Goal: Task Accomplishment & Management: Manage account settings

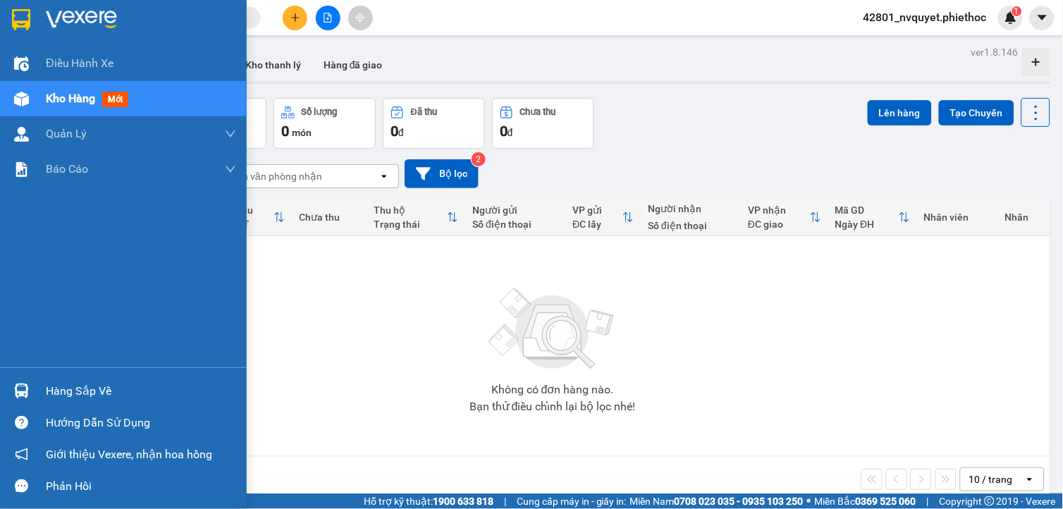
click at [18, 386] on img at bounding box center [21, 391] width 15 height 15
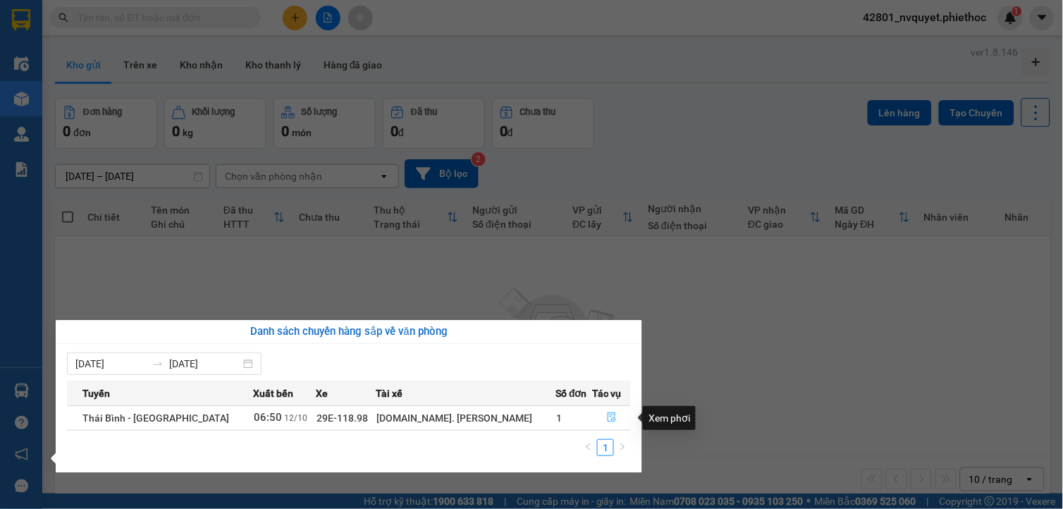
click at [607, 413] on icon "file-done" at bounding box center [612, 417] width 10 height 10
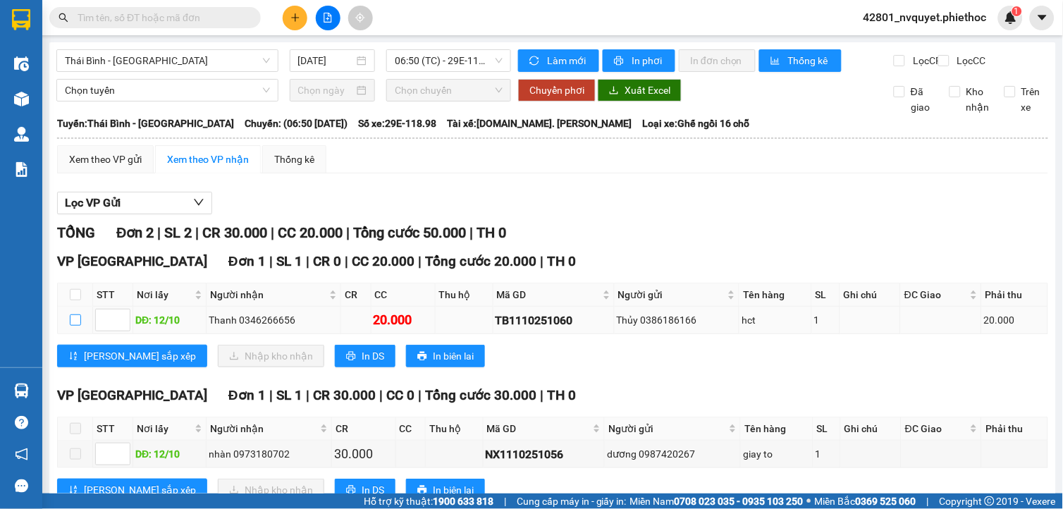
click at [72, 326] on input "checkbox" at bounding box center [75, 319] width 11 height 11
checkbox input "true"
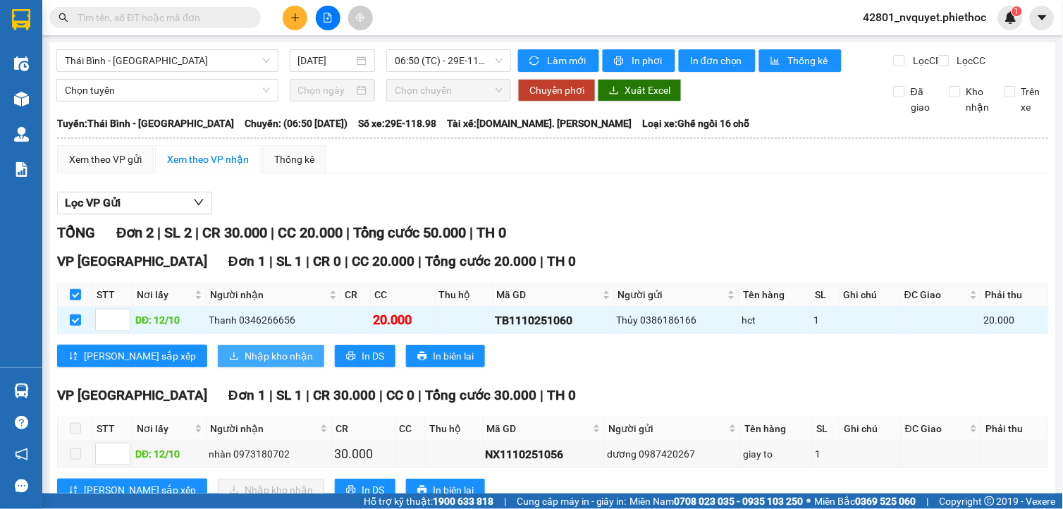
click at [245, 362] on span "Nhập kho nhận" at bounding box center [279, 356] width 68 height 16
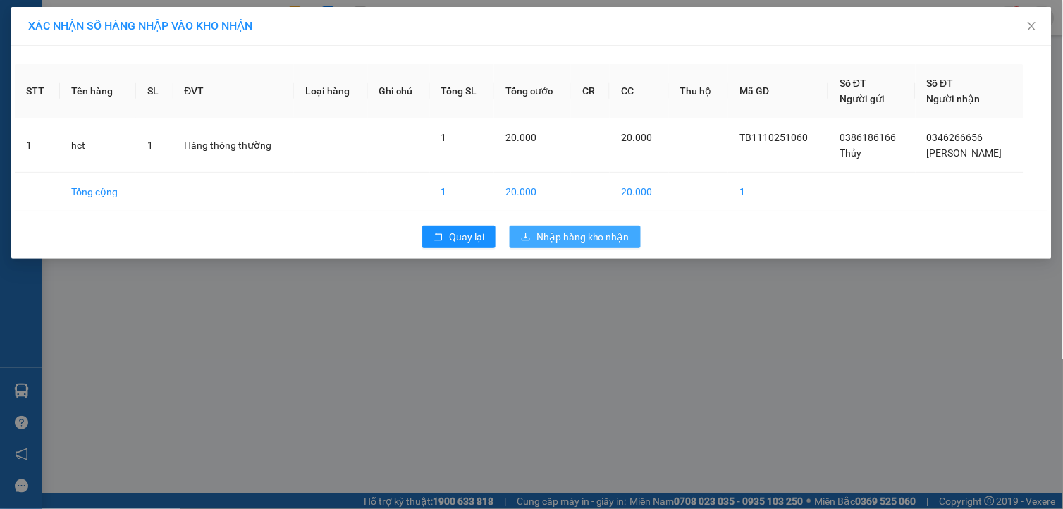
click at [603, 230] on span "Nhập hàng kho nhận" at bounding box center [583, 237] width 93 height 16
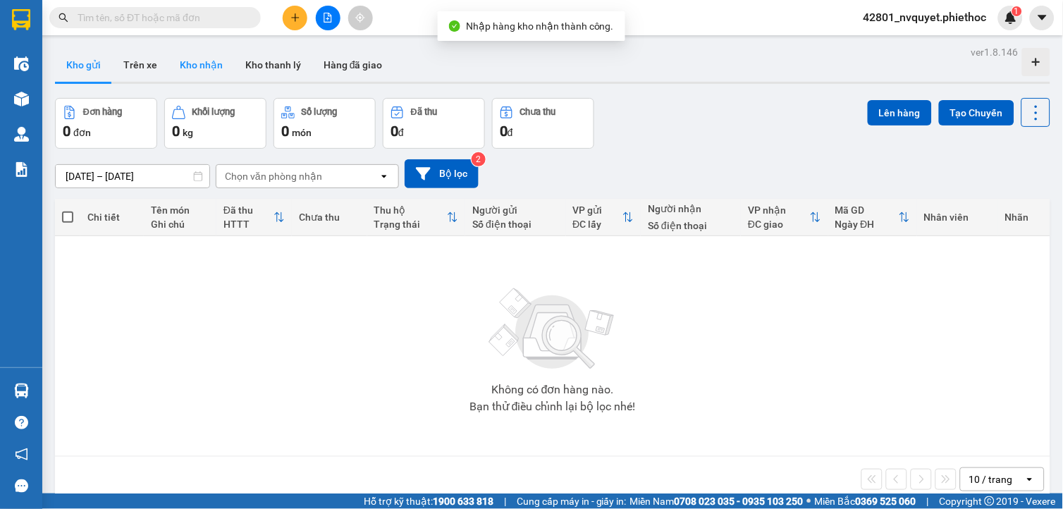
click at [195, 69] on button "Kho nhận" at bounding box center [202, 65] width 66 height 34
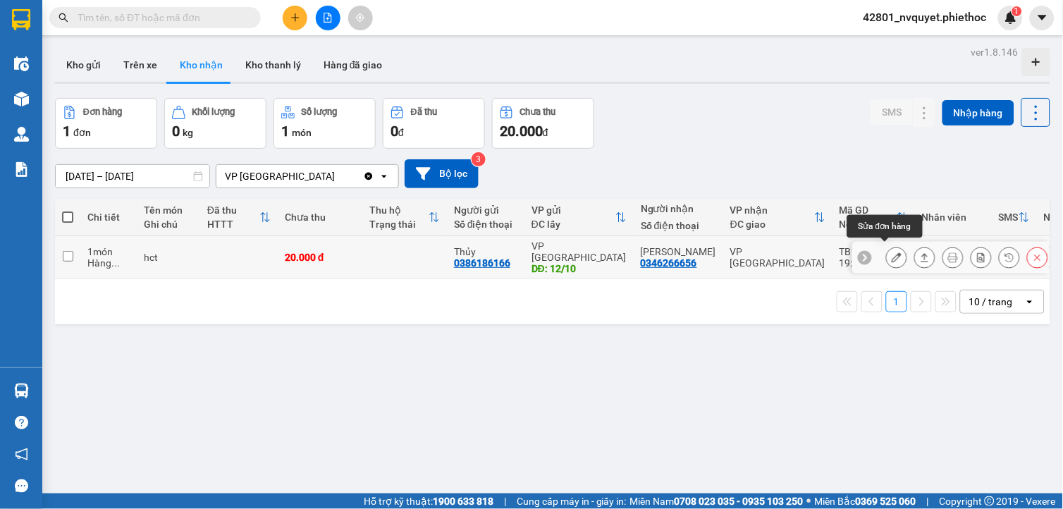
click at [892, 255] on icon at bounding box center [897, 257] width 10 height 10
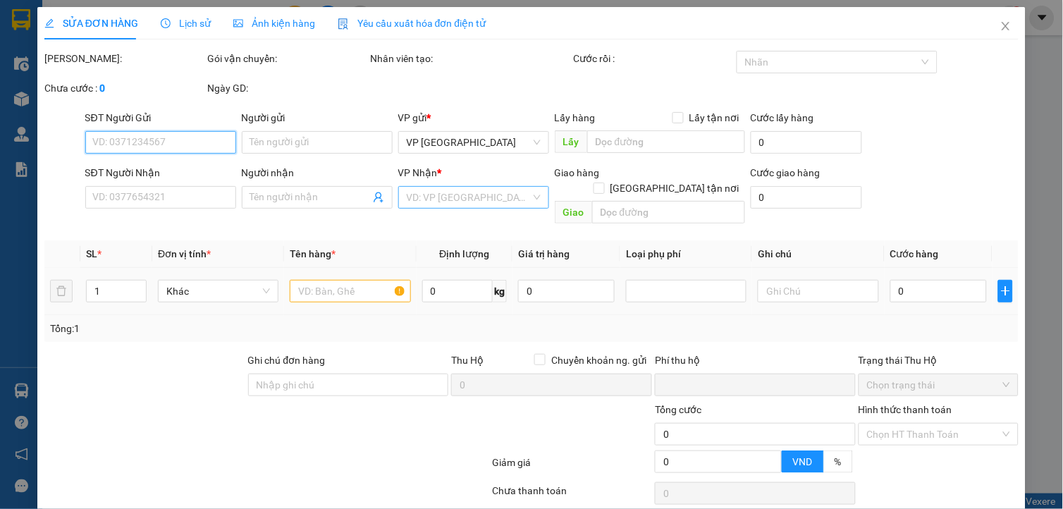
type input "0386186166"
type input "Thủy"
type input "12/10"
type input "0346266656"
type input "[PERSON_NAME]"
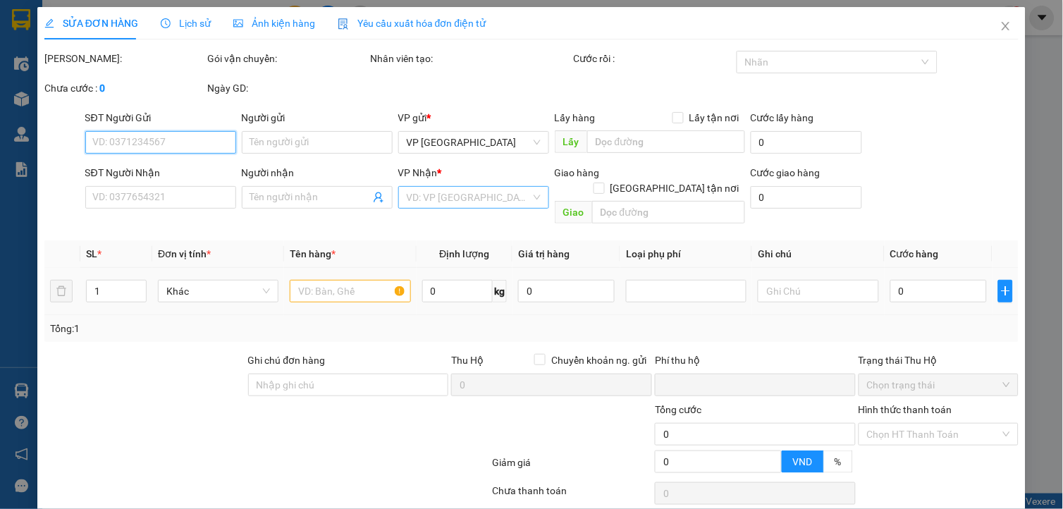
type input "0"
type input "20.000"
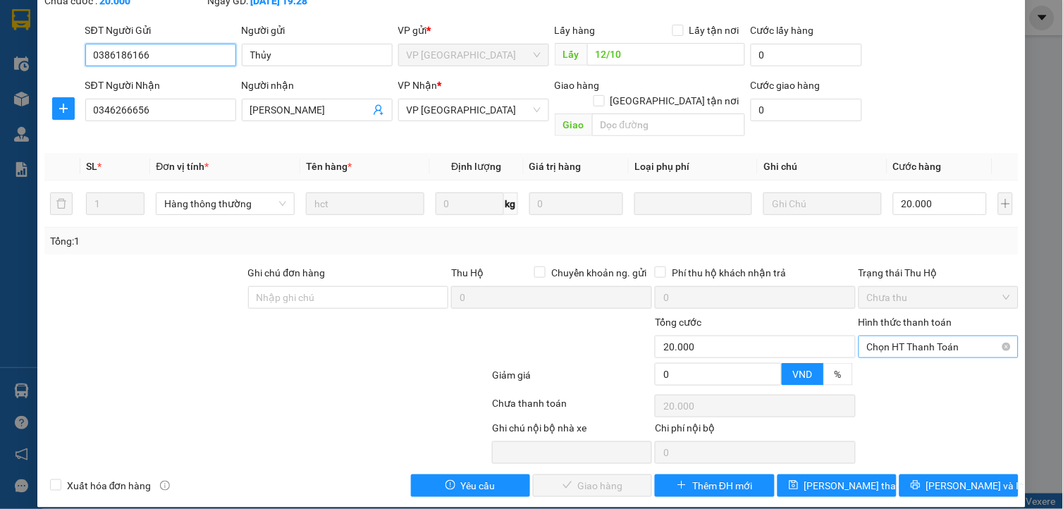
click at [867, 336] on span "Chọn HT Thanh Toán" at bounding box center [938, 346] width 143 height 21
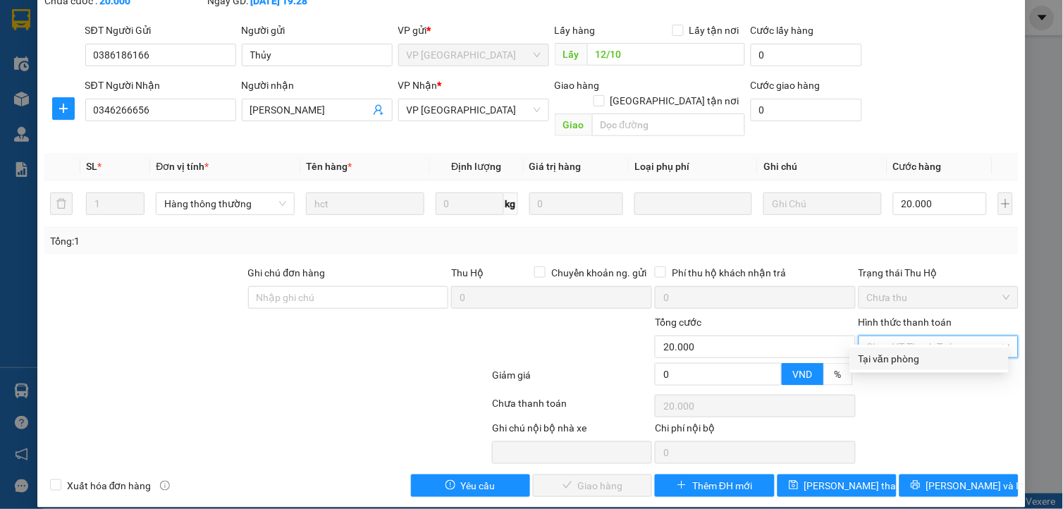
drag, startPoint x: 894, startPoint y: 365, endPoint x: 886, endPoint y: 365, distance: 8.5
click at [895, 365] on div "Tại văn phòng" at bounding box center [930, 359] width 142 height 16
type input "0"
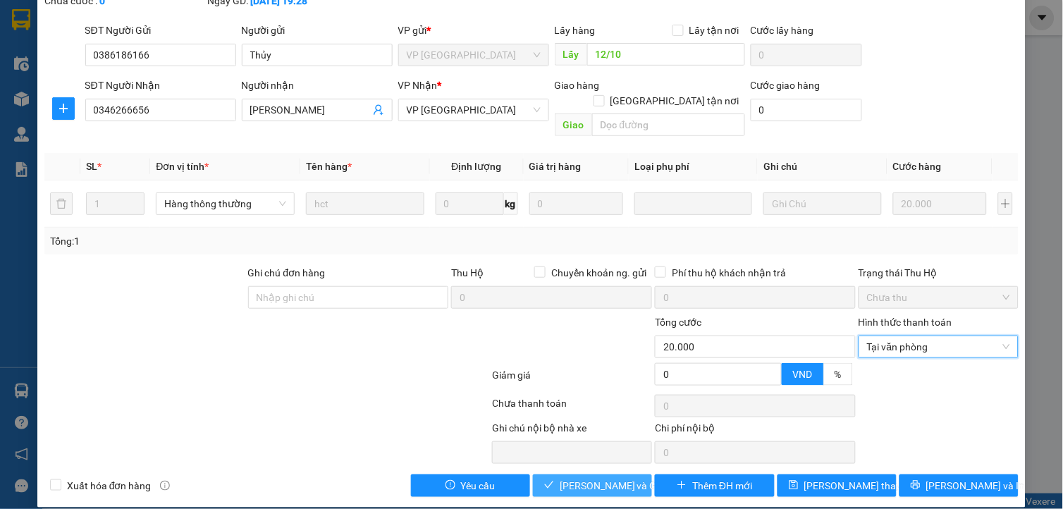
click at [602, 478] on span "[PERSON_NAME] và Giao hàng" at bounding box center [627, 486] width 135 height 16
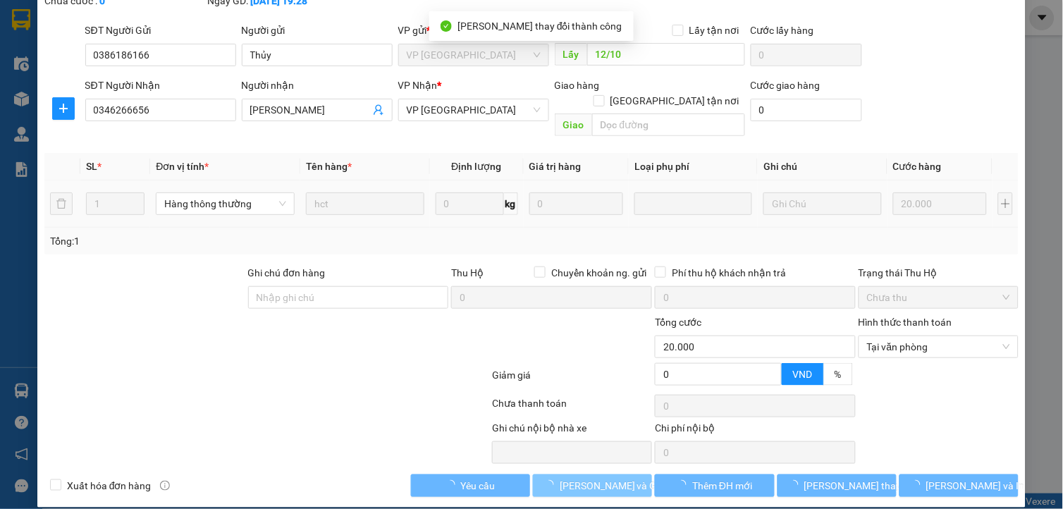
scroll to position [0, 0]
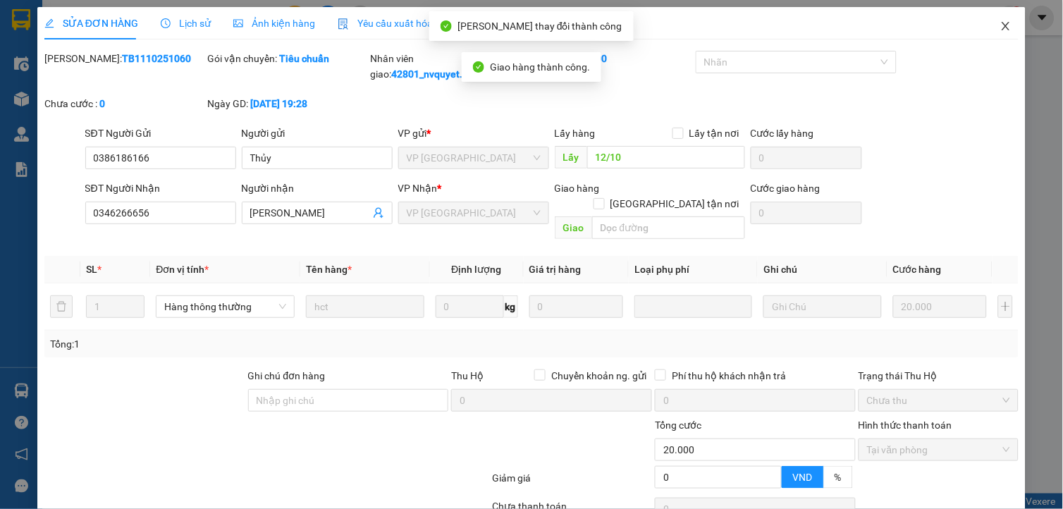
click at [1001, 29] on icon "close" at bounding box center [1006, 25] width 11 height 11
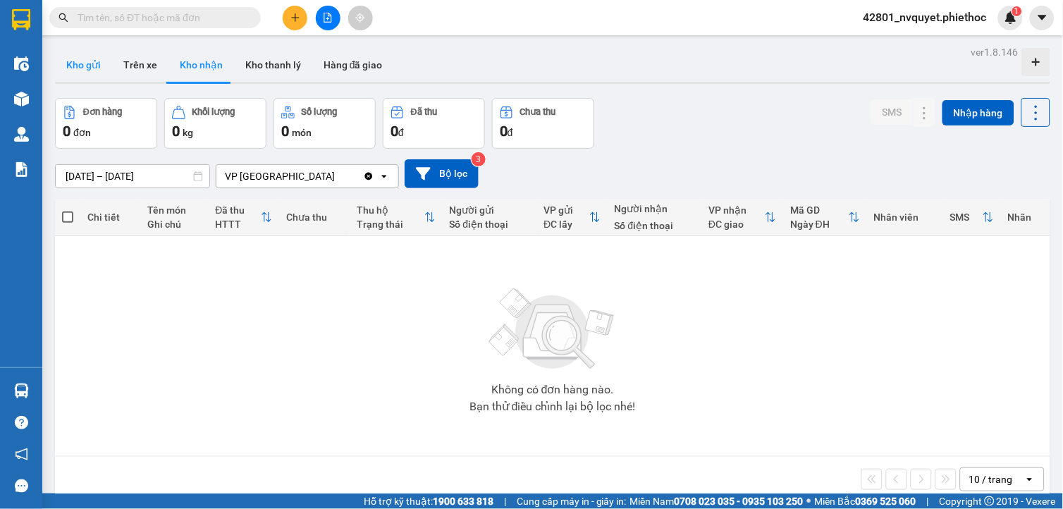
click at [99, 59] on button "Kho gửi" at bounding box center [83, 65] width 57 height 34
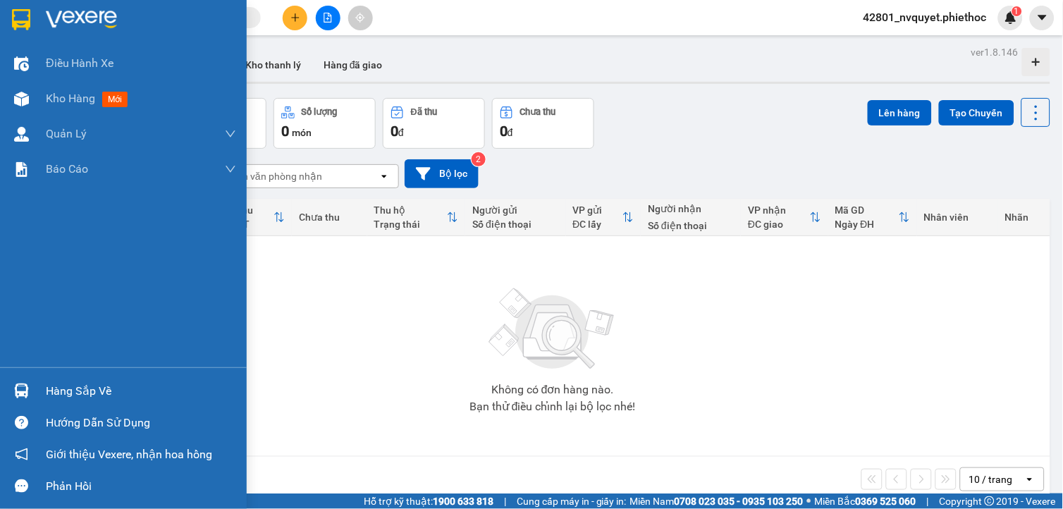
click at [75, 365] on div "Điều hành xe Kho hàng mới Quản [PERSON_NAME] lý chuyến Quản lý khách hàng Quản …" at bounding box center [123, 207] width 247 height 322
click at [95, 383] on div "Hàng sắp về" at bounding box center [141, 391] width 190 height 21
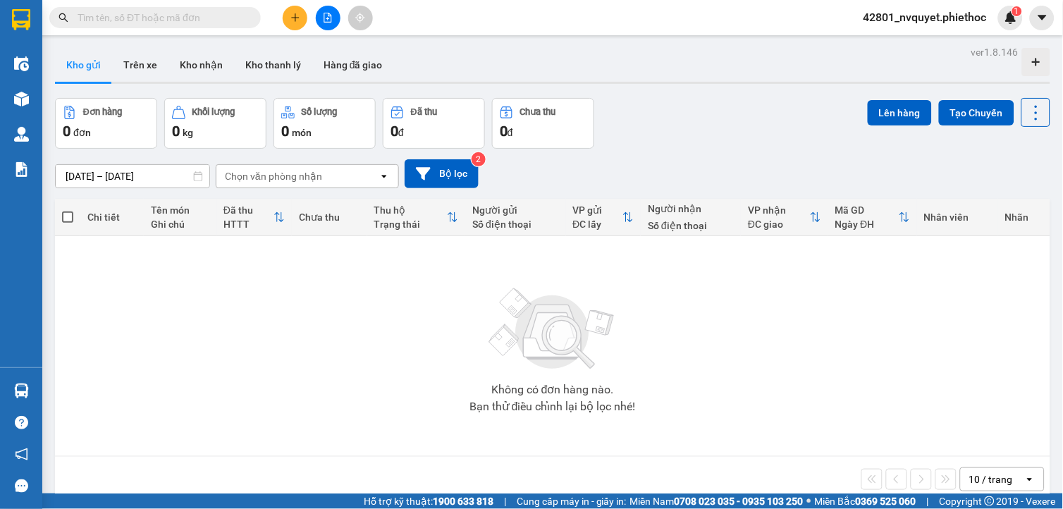
click at [310, 298] on section "Kết quả tìm kiếm ( 0 ) Bộ lọc No Data 42801_nvquyet.phiethoc 1 Điều hành xe Kho…" at bounding box center [531, 254] width 1063 height 509
click at [208, 68] on button "Kho nhận" at bounding box center [202, 65] width 66 height 34
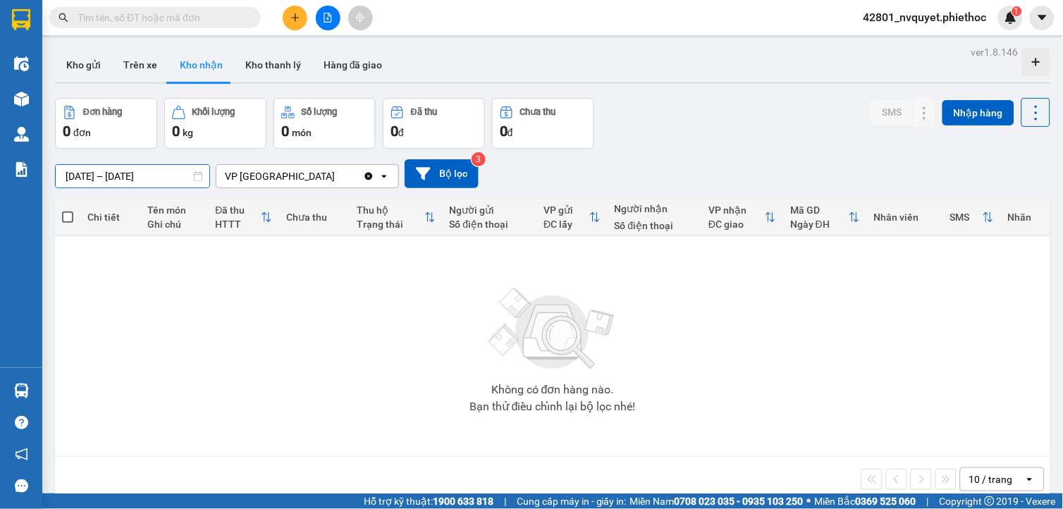
click at [111, 180] on input "[DATE] – [DATE]" at bounding box center [133, 176] width 154 height 23
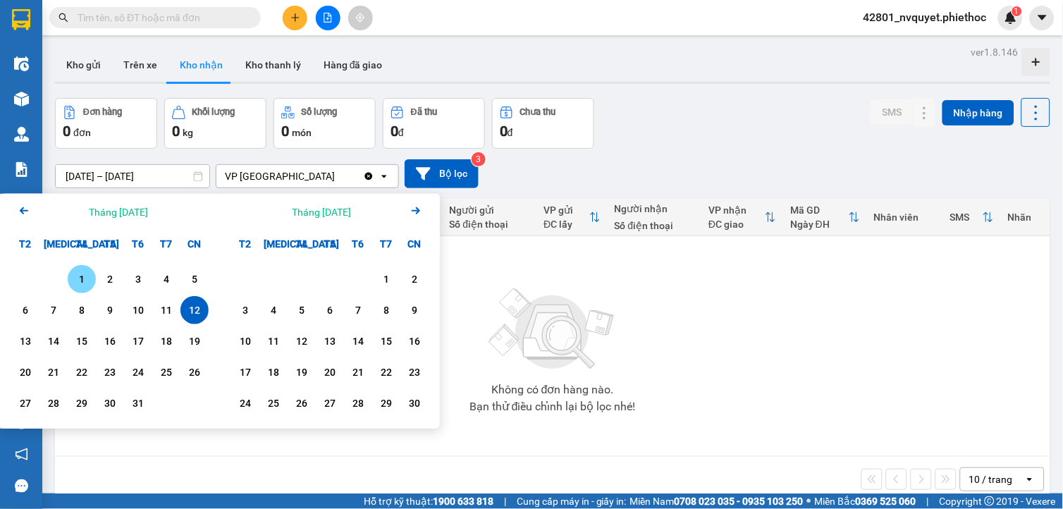
drag, startPoint x: 87, startPoint y: 283, endPoint x: 85, endPoint y: 293, distance: 10.1
click at [87, 290] on div "1" at bounding box center [82, 279] width 28 height 28
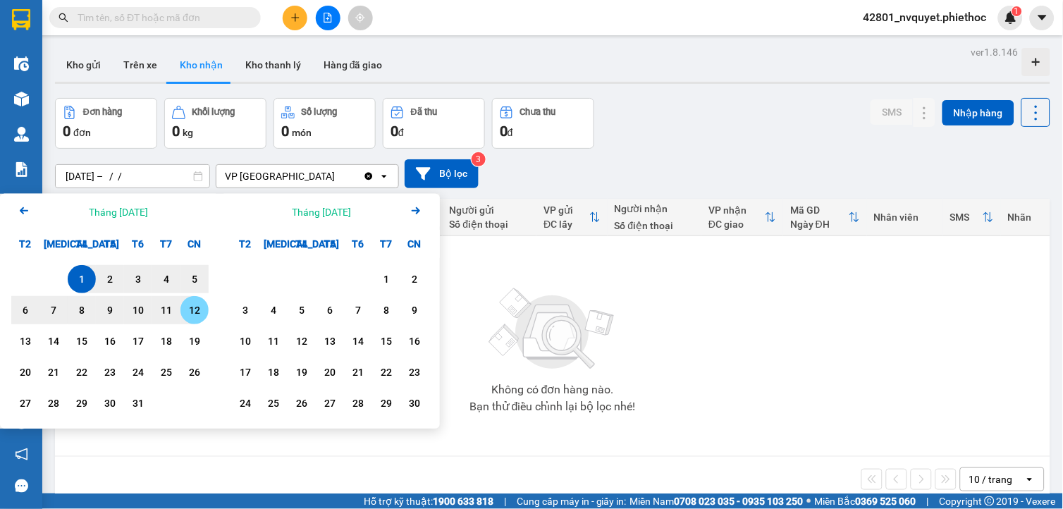
click at [196, 309] on div "12" at bounding box center [195, 310] width 20 height 17
type input "[DATE] – [DATE]"
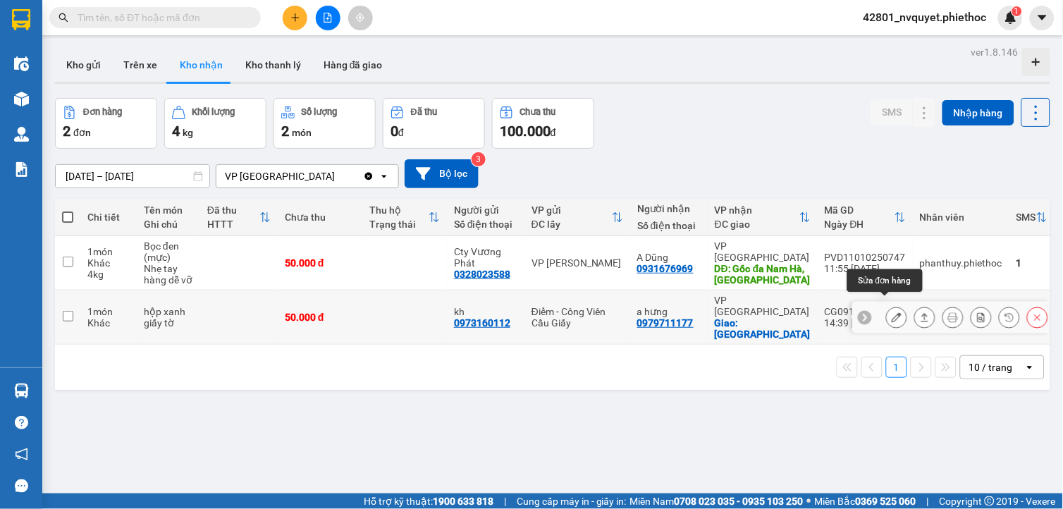
click at [891, 312] on button at bounding box center [897, 317] width 20 height 25
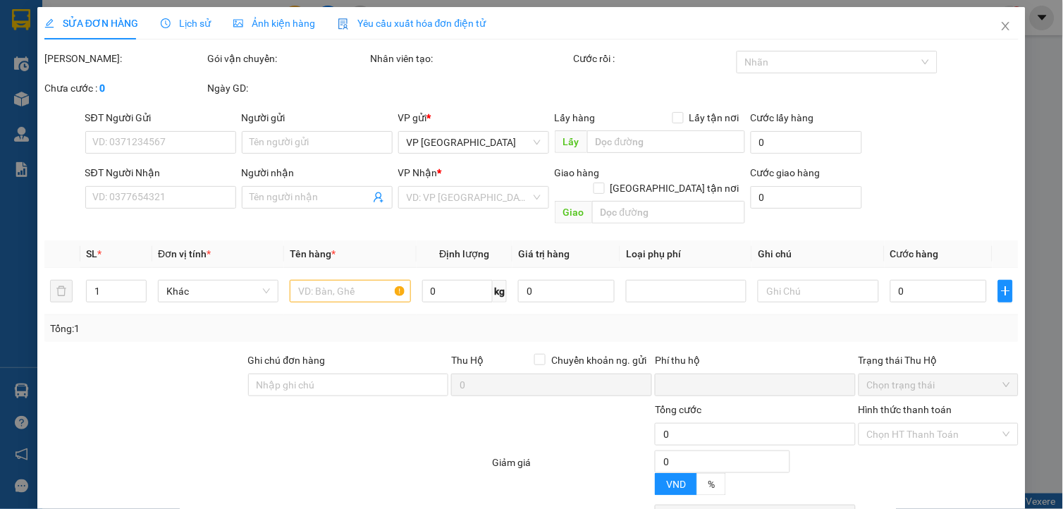
type input "0973160112"
type input "kh"
type input "0979711177"
type input "a hưng"
checkbox input "true"
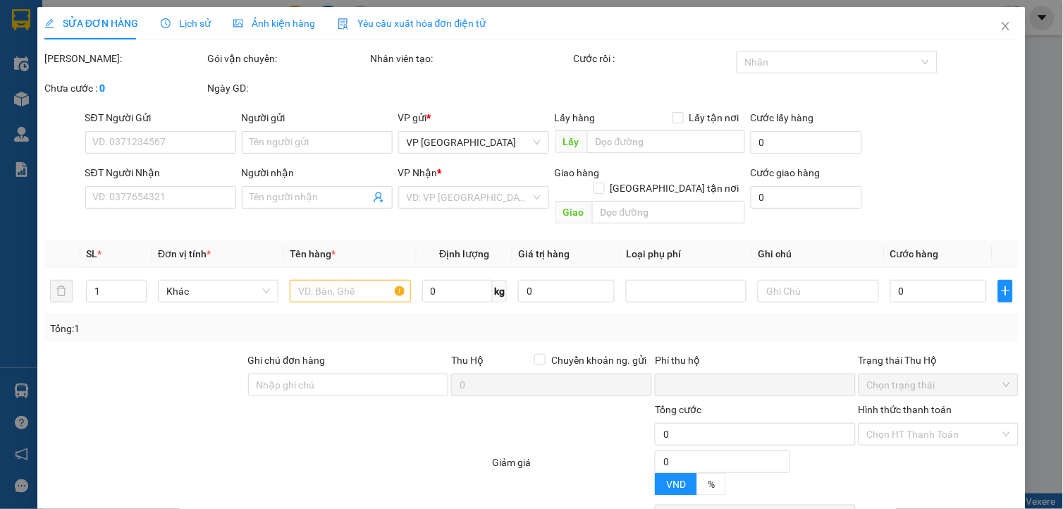
type input "[PERSON_NAME]"
type input "0"
type input "50.000"
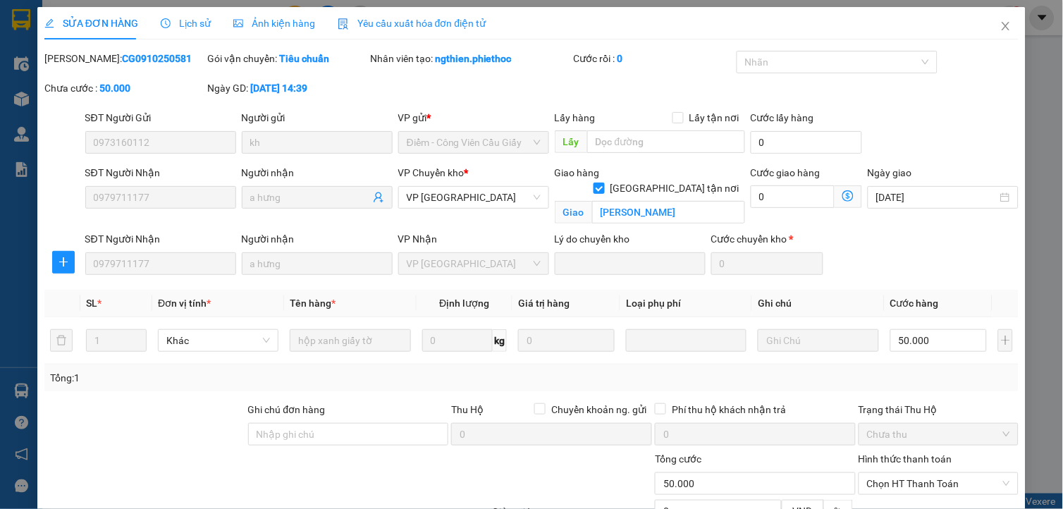
scroll to position [110, 0]
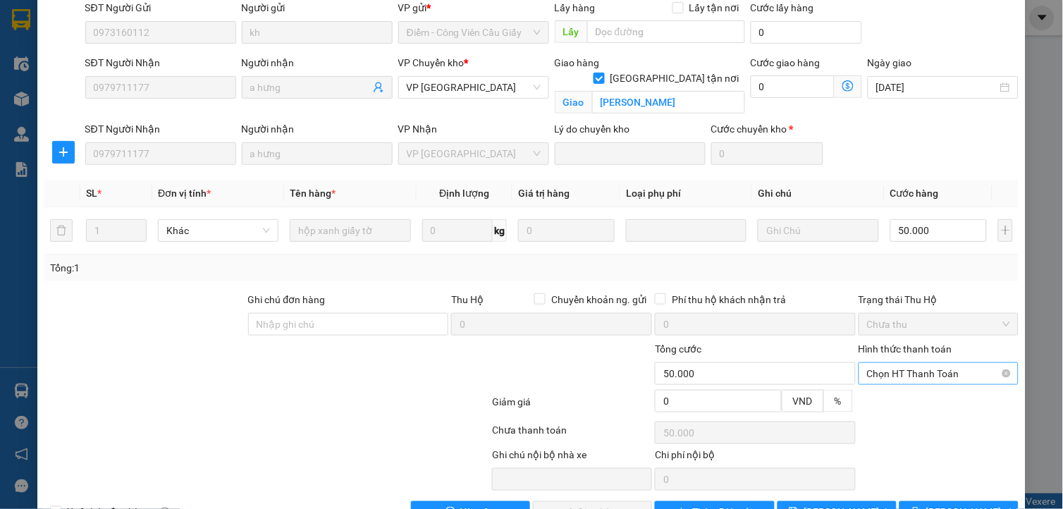
drag, startPoint x: 894, startPoint y: 374, endPoint x: 900, endPoint y: 379, distance: 8.5
click at [897, 374] on span "Chọn HT Thanh Toán" at bounding box center [938, 373] width 143 height 21
click at [911, 402] on div "Tại văn phòng" at bounding box center [930, 402] width 142 height 16
type input "0"
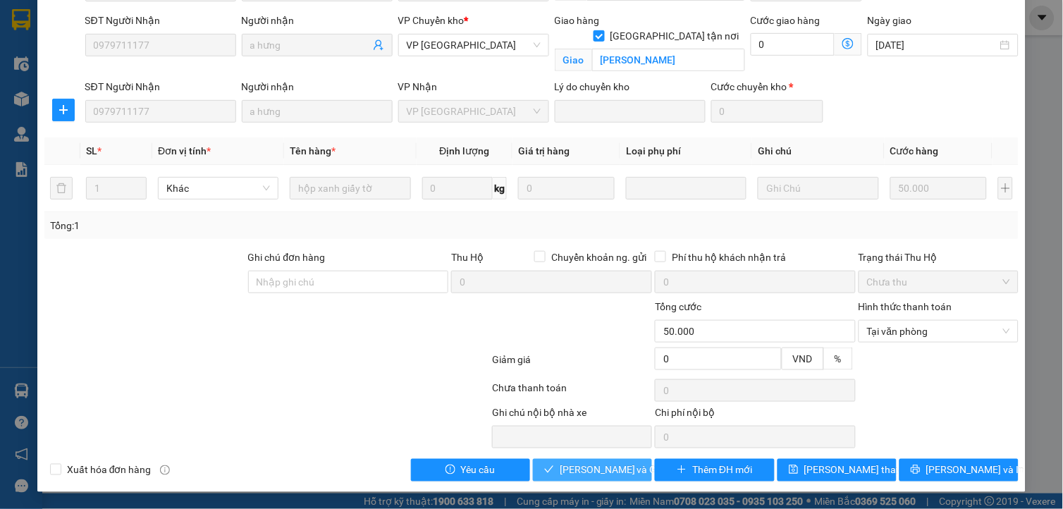
click at [589, 463] on span "[PERSON_NAME] và Giao hàng" at bounding box center [627, 471] width 135 height 16
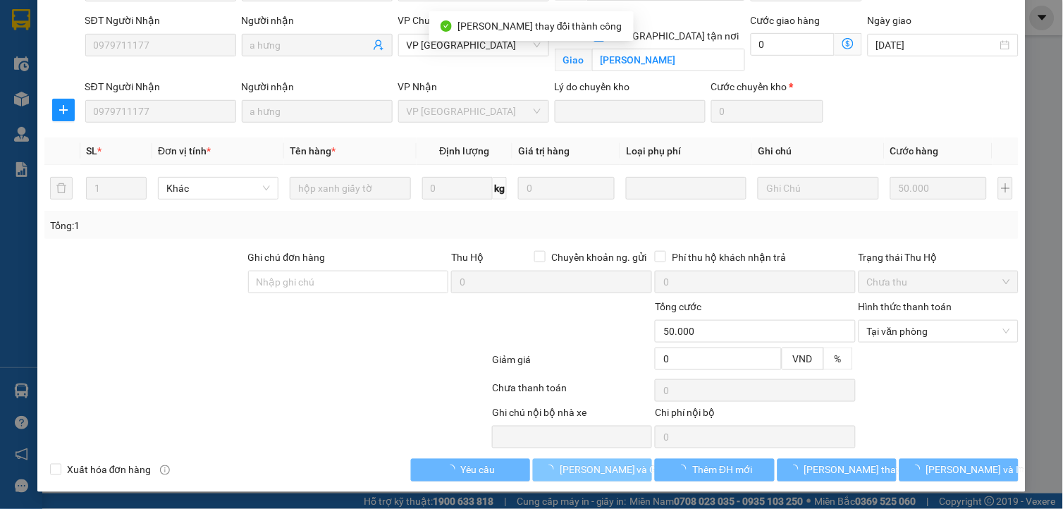
scroll to position [0, 0]
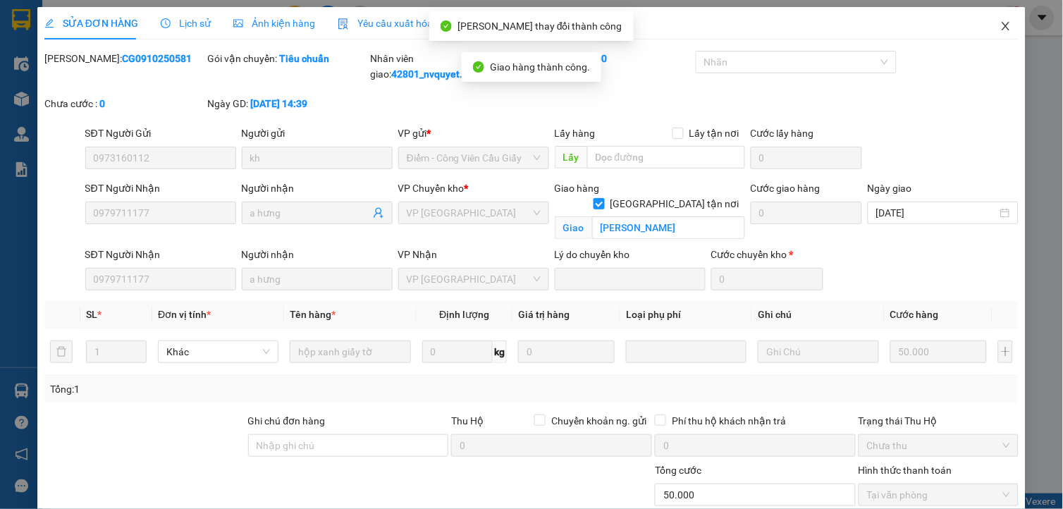
click at [986, 31] on span "Close" at bounding box center [1005, 26] width 39 height 39
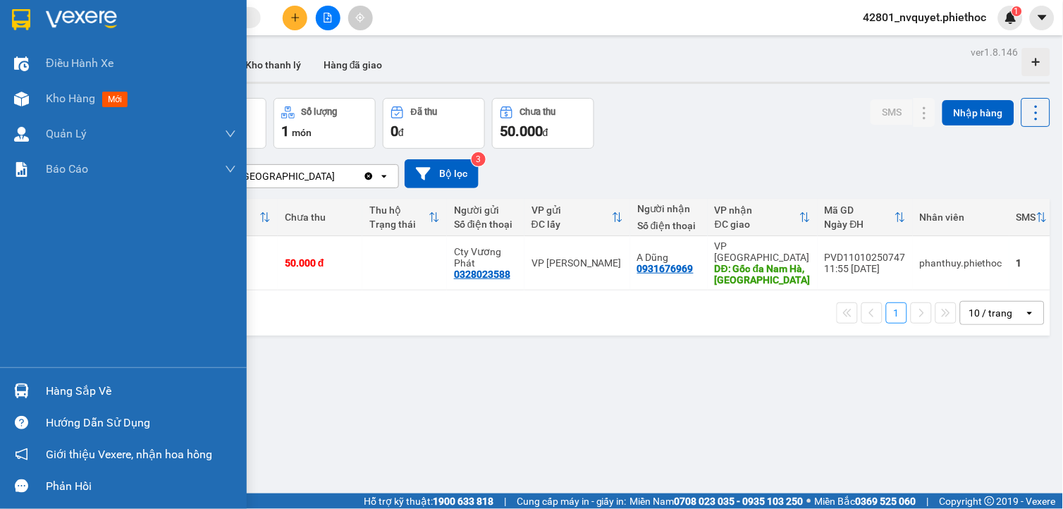
click at [18, 386] on img at bounding box center [21, 391] width 15 height 15
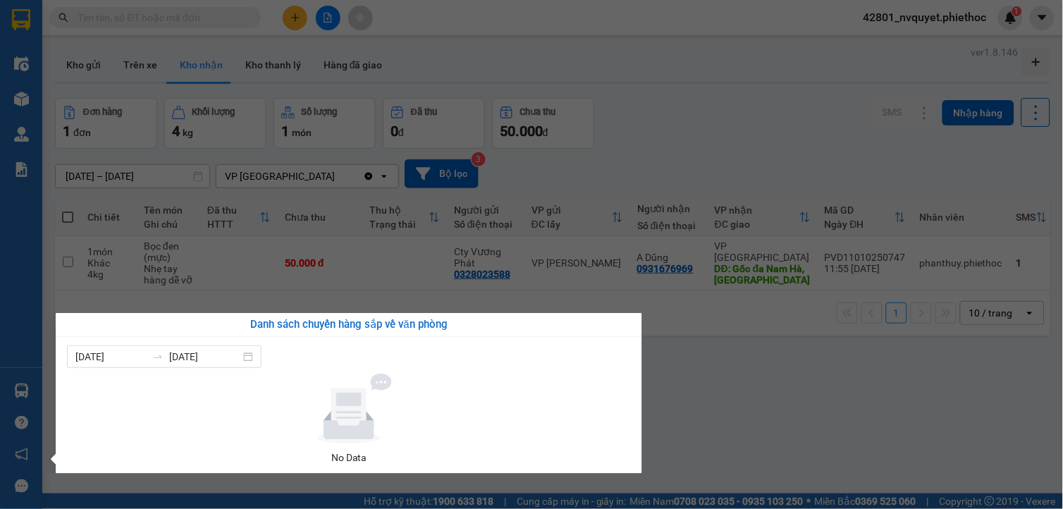
click at [833, 383] on section "Kết quả tìm kiếm ( 0 ) Bộ lọc No Data 42801_nvquyet.phiethoc 1 Điều hành xe Kho…" at bounding box center [531, 254] width 1063 height 509
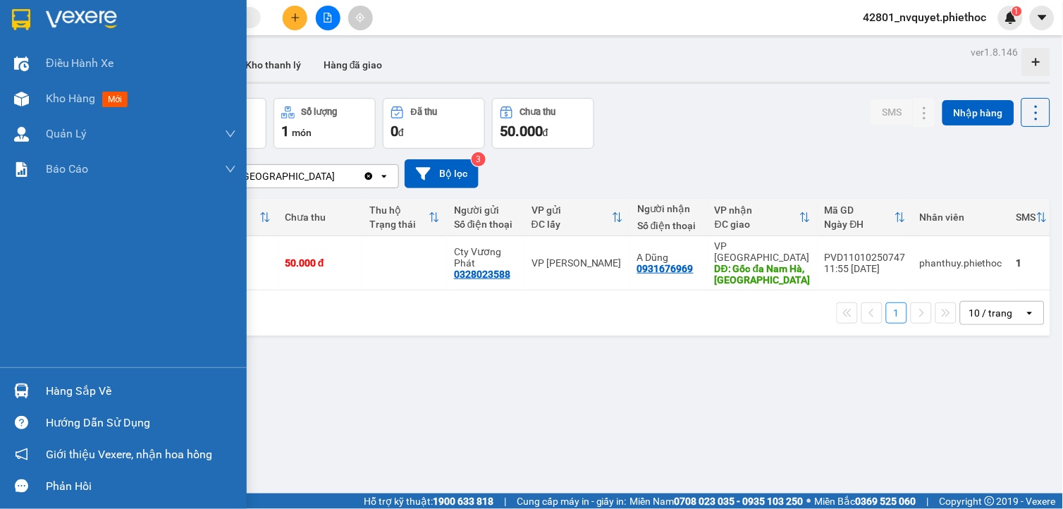
click at [10, 384] on div at bounding box center [21, 391] width 25 height 25
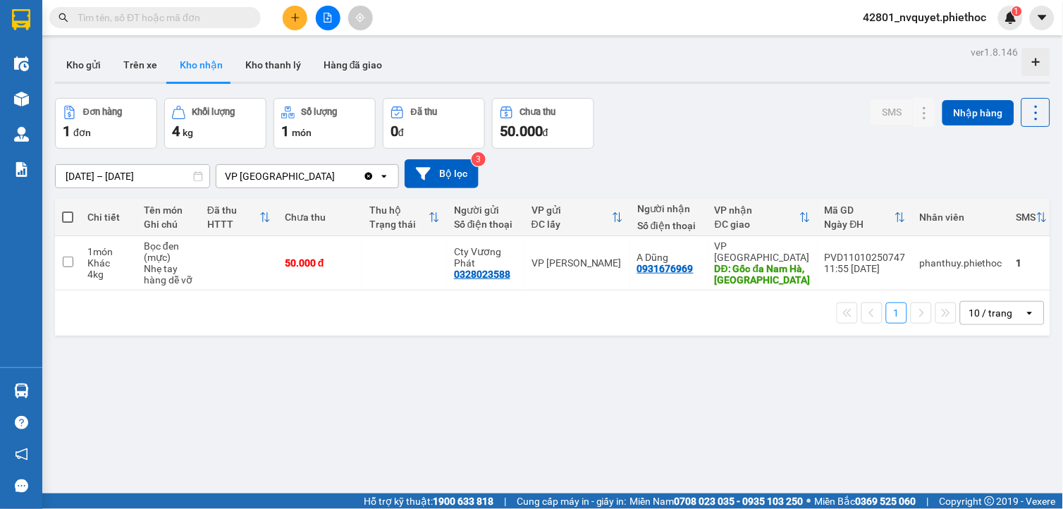
click at [809, 422] on section "Kết quả tìm kiếm ( 0 ) Bộ lọc No Data 42801_nvquyet.phiethoc 1 Điều hành xe Kho…" at bounding box center [531, 254] width 1063 height 509
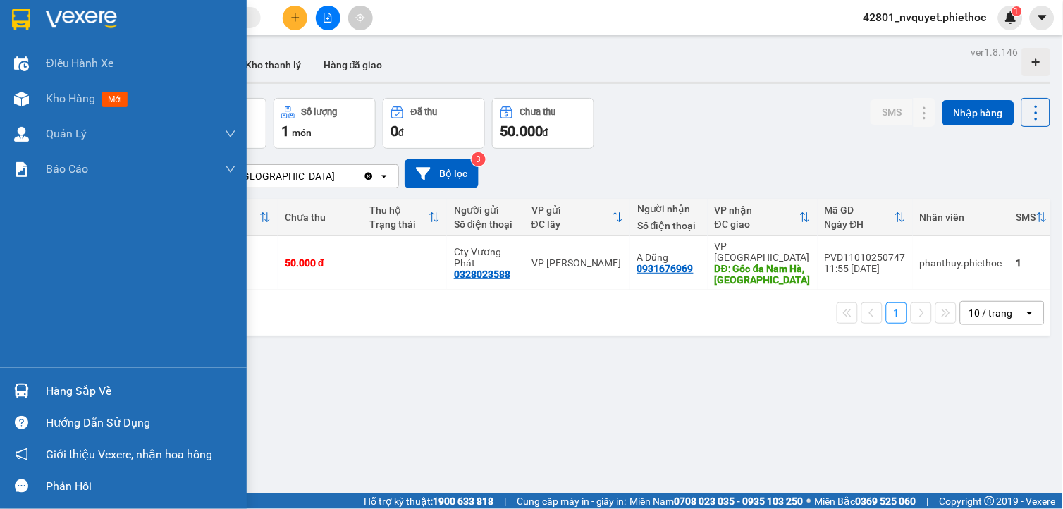
click at [31, 393] on div at bounding box center [21, 391] width 25 height 25
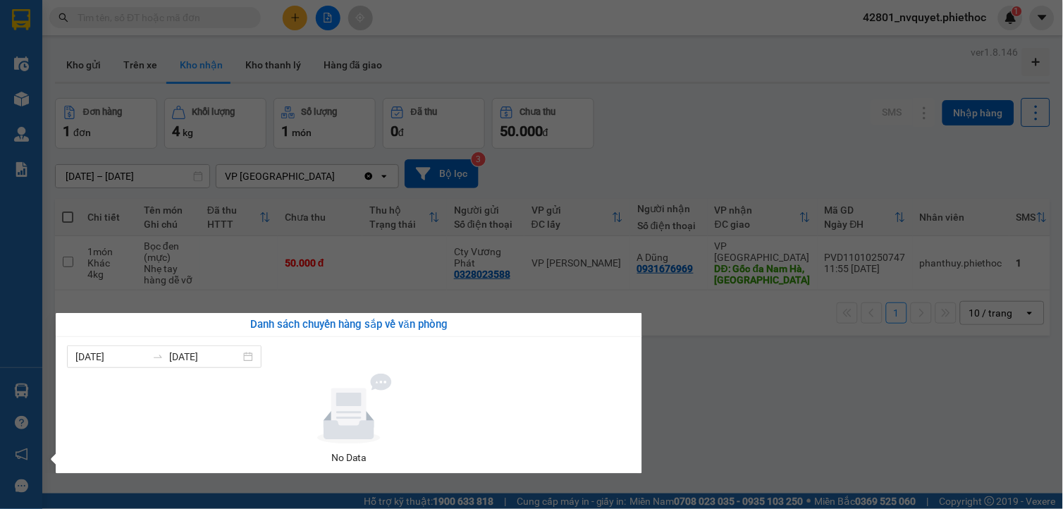
click at [677, 412] on section "Kết quả tìm kiếm ( 0 ) Bộ lọc No Data 42801_nvquyet.phiethoc 1 Điều hành xe Kho…" at bounding box center [531, 254] width 1063 height 509
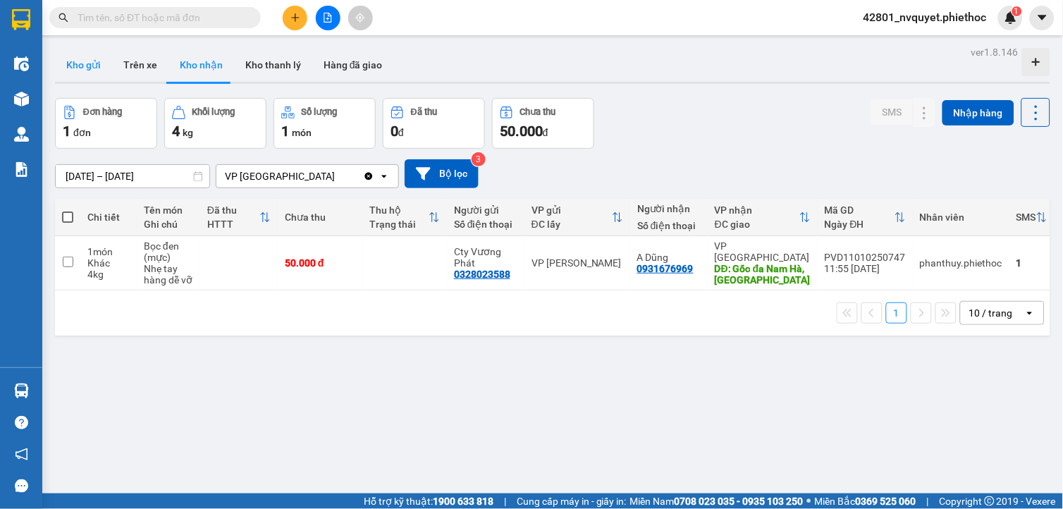
click at [87, 67] on button "Kho gửi" at bounding box center [83, 65] width 57 height 34
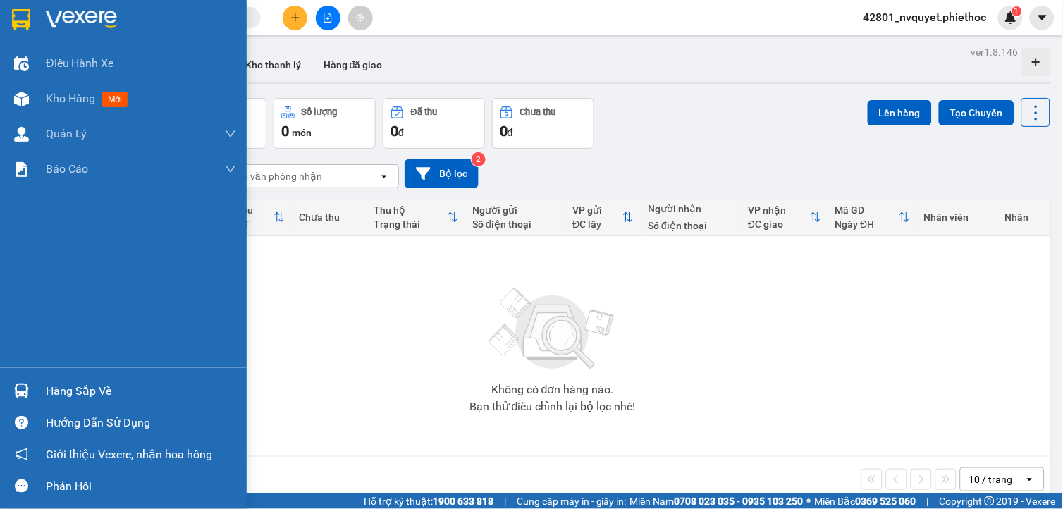
click at [22, 393] on img at bounding box center [21, 391] width 15 height 15
